Goal: Transaction & Acquisition: Purchase product/service

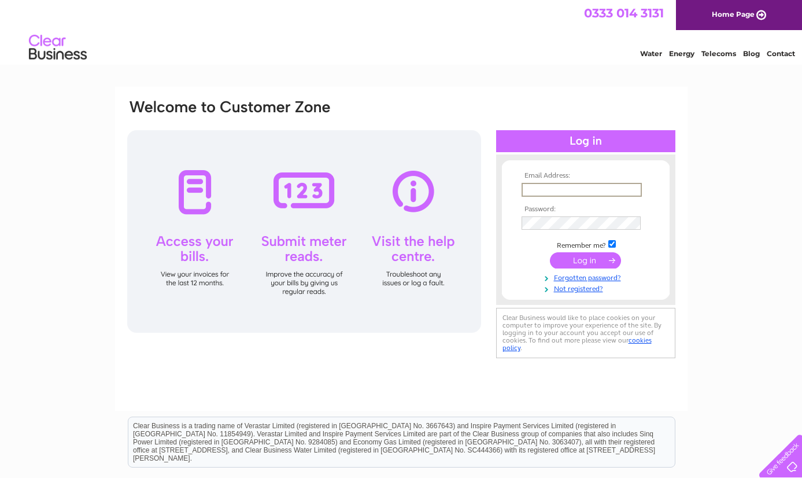
type input "themoffatclinic@gmail.com"
click at [591, 266] on input "submit" at bounding box center [585, 260] width 71 height 16
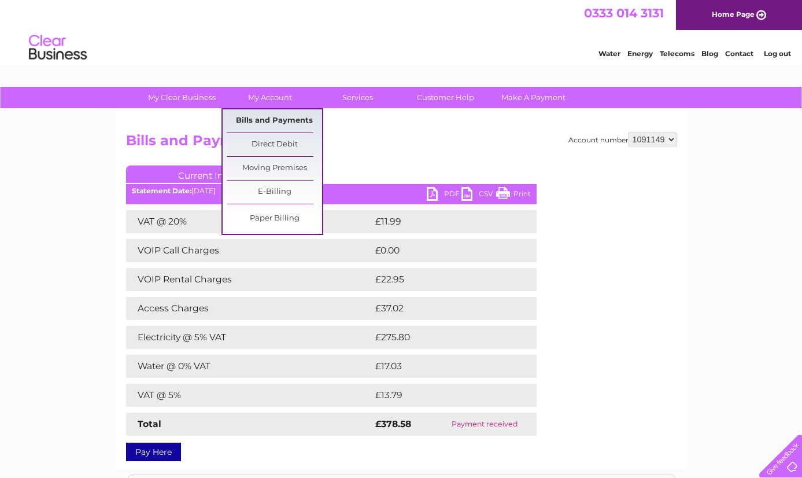
click at [266, 118] on link "Bills and Payments" at bounding box center [274, 120] width 95 height 23
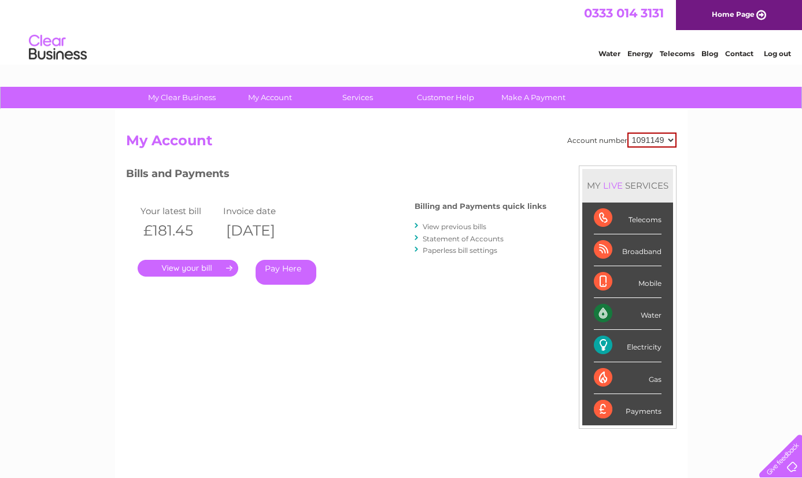
click at [207, 267] on link "." at bounding box center [188, 268] width 101 height 17
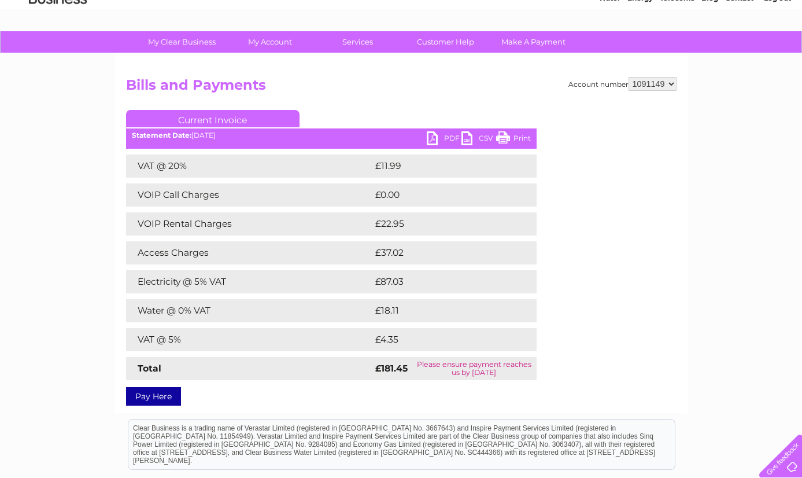
scroll to position [53, 0]
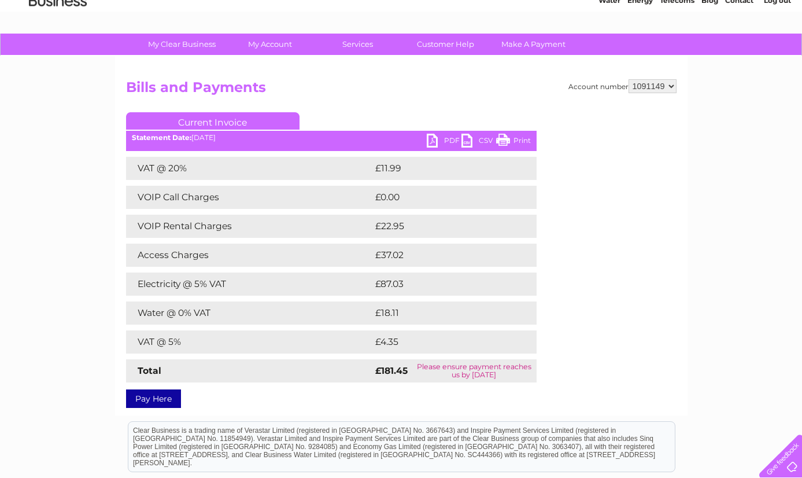
click at [444, 136] on link "PDF" at bounding box center [444, 142] width 35 height 17
click at [738, 127] on div "My Clear Business Login Details My Details My Preferences Link Account My Accou…" at bounding box center [401, 324] width 802 height 580
click at [157, 397] on link "Pay Here" at bounding box center [153, 398] width 55 height 19
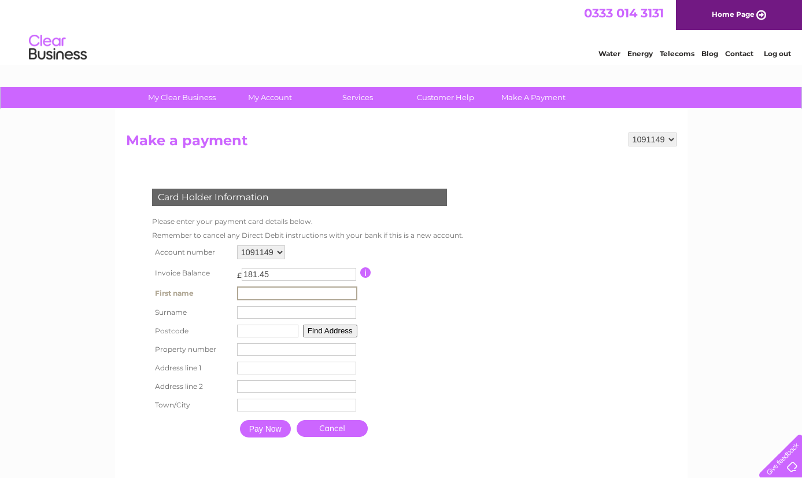
click at [356, 300] on input "text" at bounding box center [297, 293] width 120 height 14
click at [353, 298] on input "text" at bounding box center [297, 293] width 120 height 14
click at [258, 299] on input "text" at bounding box center [297, 293] width 120 height 14
type input "[PERSON_NAME]"
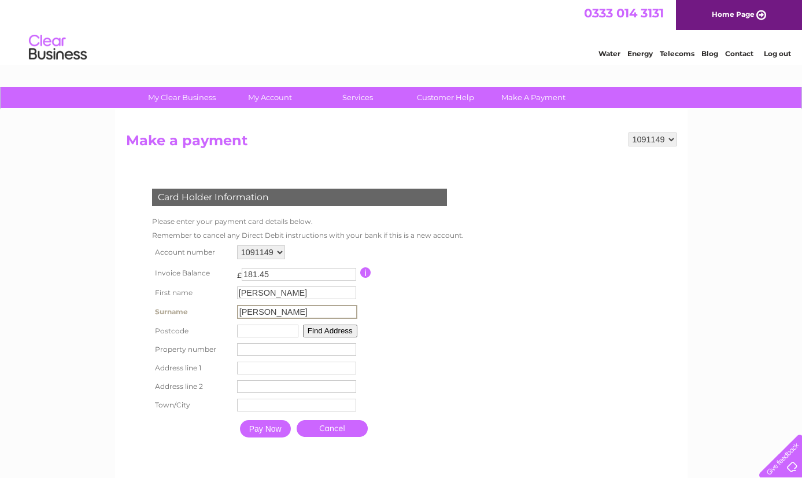
type input "[PERSON_NAME]"
type input "DG10 9EB"
click at [330, 336] on button "Find Address" at bounding box center [328, 329] width 54 height 13
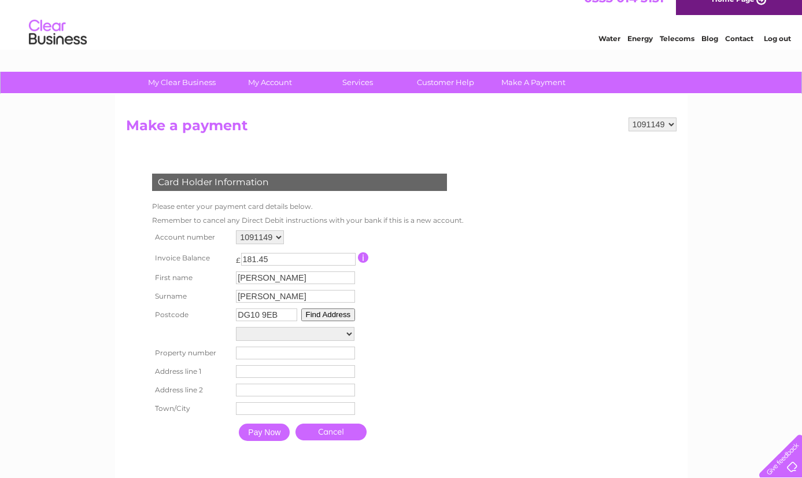
scroll to position [55, 0]
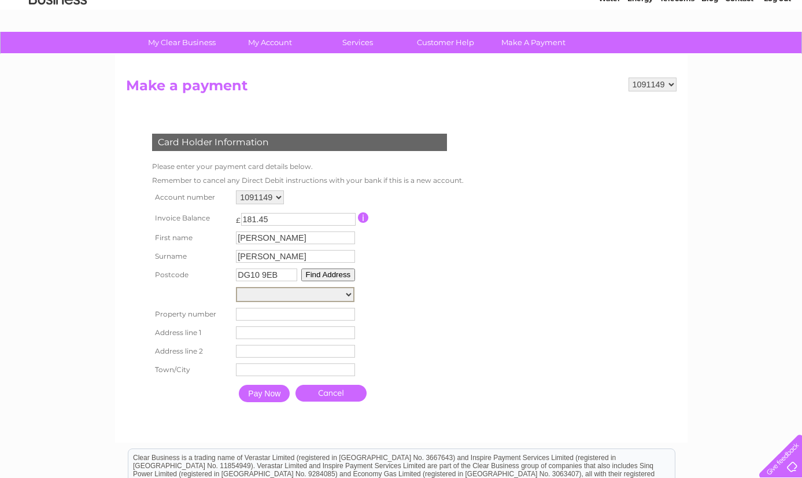
select select "[STREET_ADDRESS][PERSON_NAME]"
type input "1"
type input "[PERSON_NAME][GEOGRAPHIC_DATA]"
type input "[PERSON_NAME]"
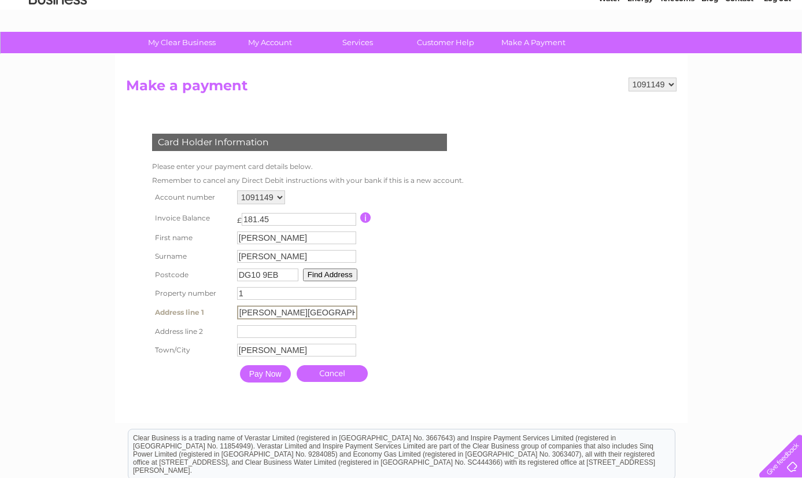
drag, startPoint x: 293, startPoint y: 329, endPoint x: 224, endPoint y: 329, distance: 69.4
paste input "[PERSON_NAME][GEOGRAPHIC_DATA]"
type input "[PERSON_NAME][GEOGRAPHIC_DATA]"
drag, startPoint x: 285, startPoint y: 329, endPoint x: 193, endPoint y: 321, distance: 92.3
click at [193, 321] on tr "Address line 1 [PERSON_NAME][GEOGRAPHIC_DATA] Address Line One" at bounding box center [306, 313] width 315 height 20
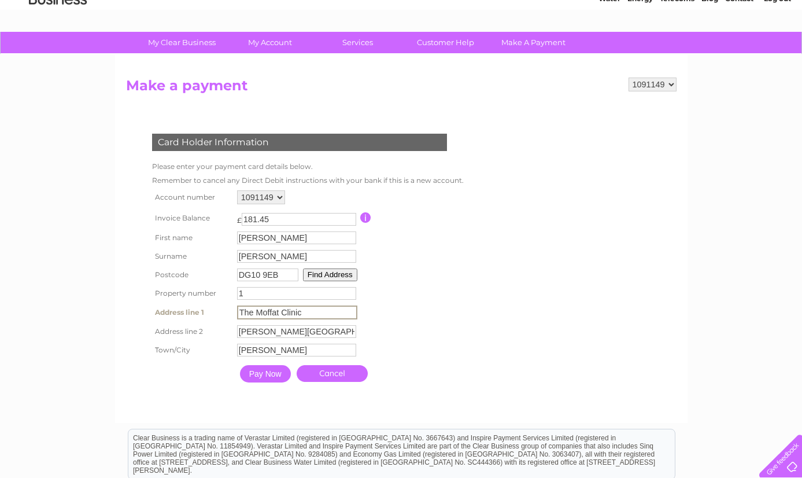
scroll to position [132, 0]
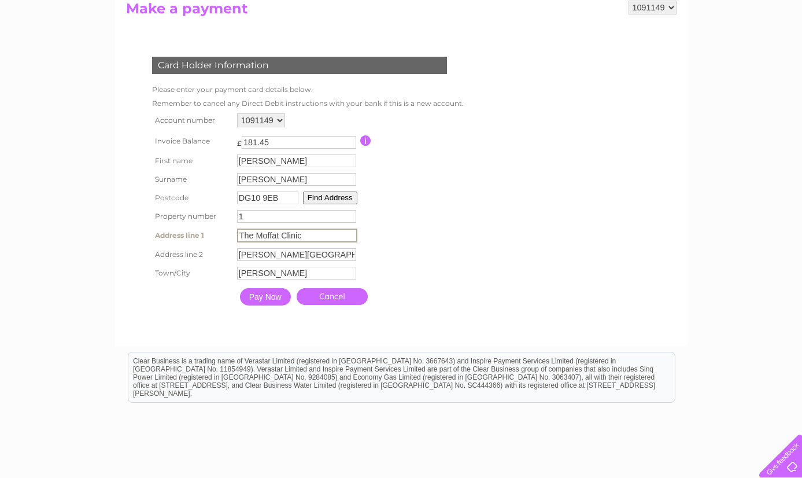
type input "The Moffat Clinic"
drag, startPoint x: 263, startPoint y: 322, endPoint x: 263, endPoint y: 20, distance: 302.0
click at [263, 304] on input "Pay Now" at bounding box center [264, 295] width 51 height 17
